Goal: Information Seeking & Learning: Understand process/instructions

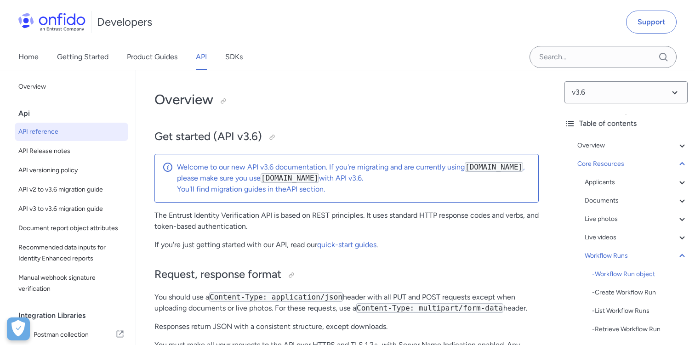
select select "http"
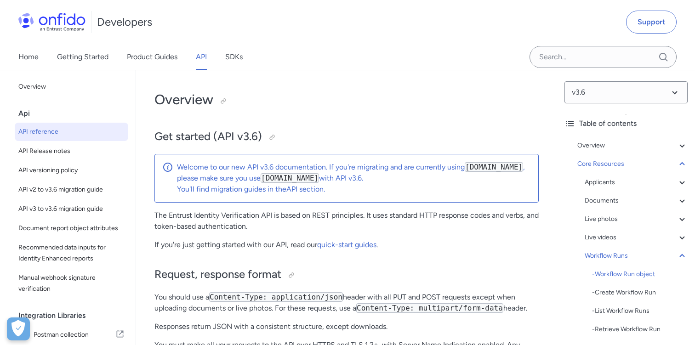
select select "http"
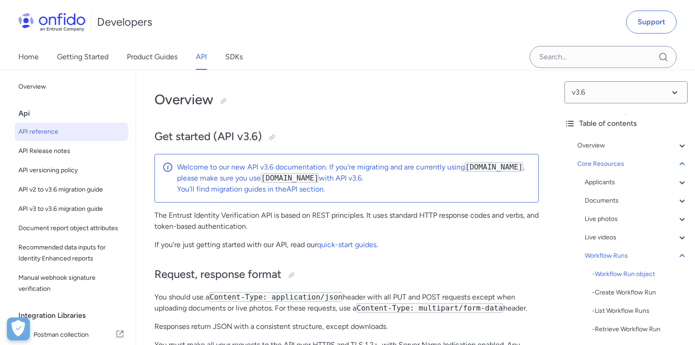
select select "http"
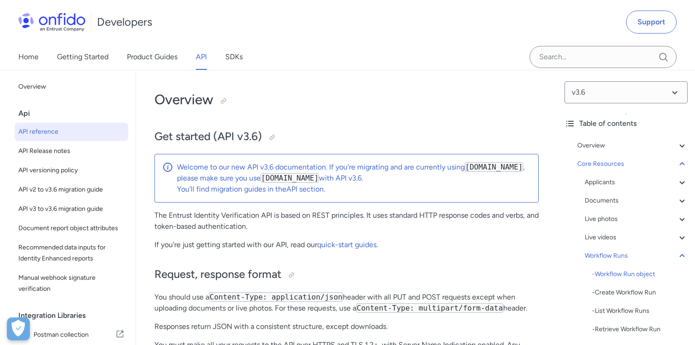
select select "http"
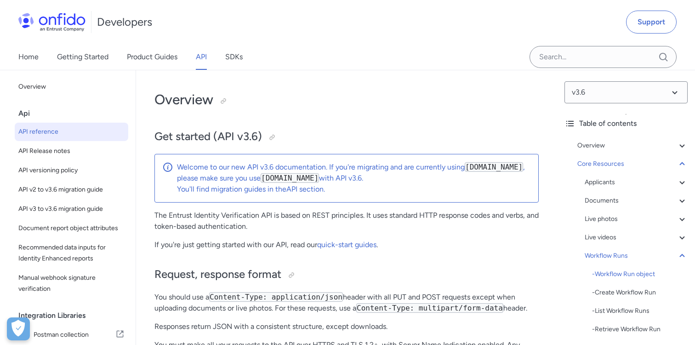
select select "http"
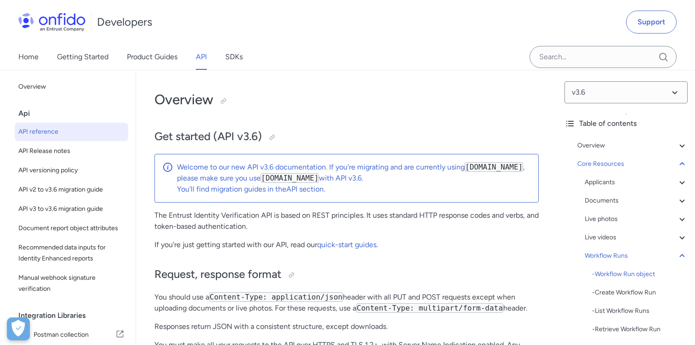
select select "http"
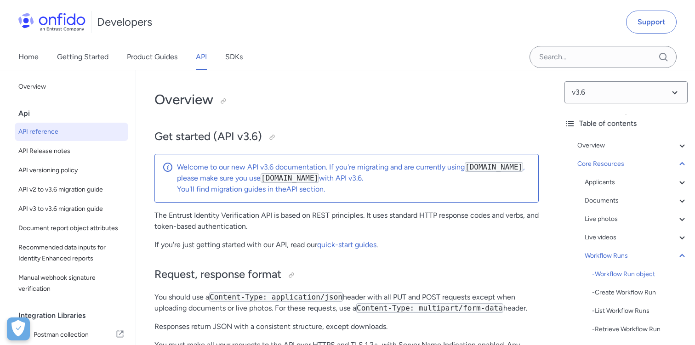
select select "http"
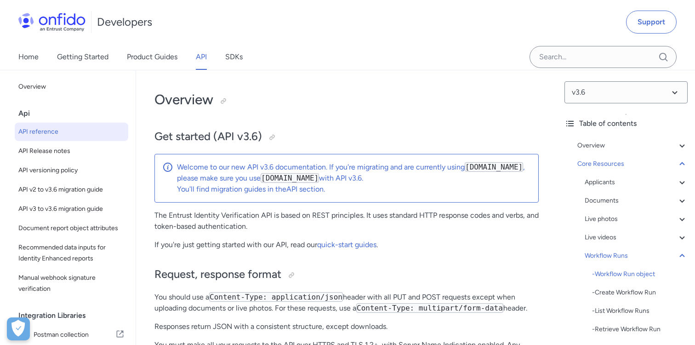
select select "http"
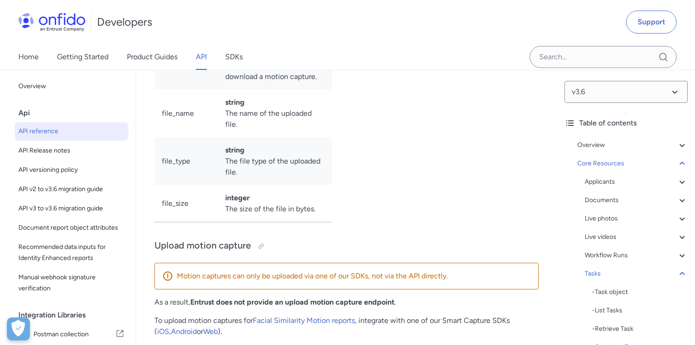
scroll to position [28976, 0]
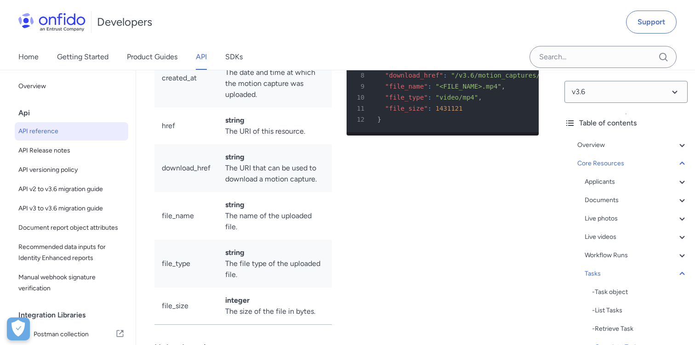
scroll to position [28871, 0]
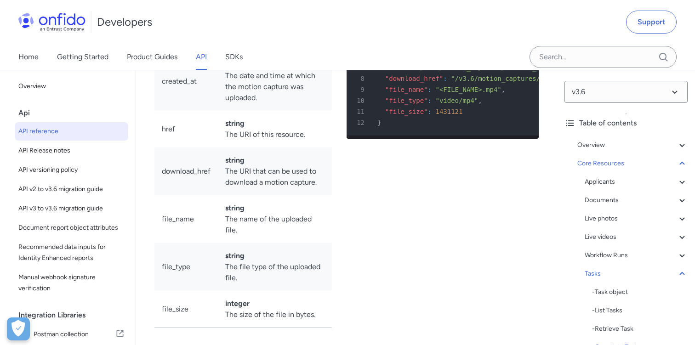
drag, startPoint x: 218, startPoint y: 229, endPoint x: 309, endPoint y: 229, distance: 91.5
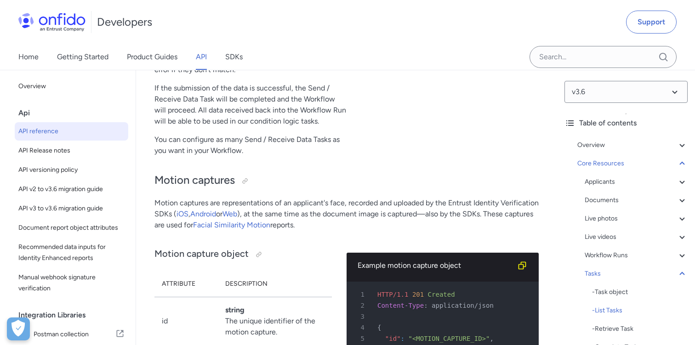
scroll to position [28585, 0]
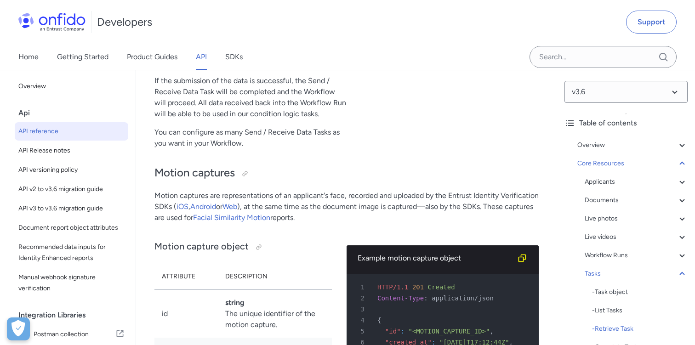
drag, startPoint x: 172, startPoint y: 246, endPoint x: 264, endPoint y: 242, distance: 92.5
drag, startPoint x: 173, startPoint y: 258, endPoint x: 340, endPoint y: 256, distance: 166.5
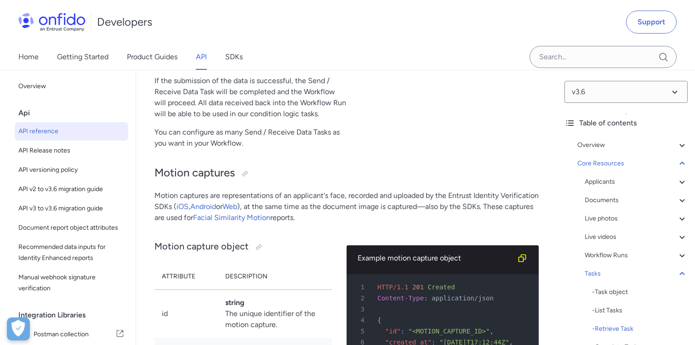
drag, startPoint x: 174, startPoint y: 269, endPoint x: 353, endPoint y: 272, distance: 179.4
